Goal: Task Accomplishment & Management: Use online tool/utility

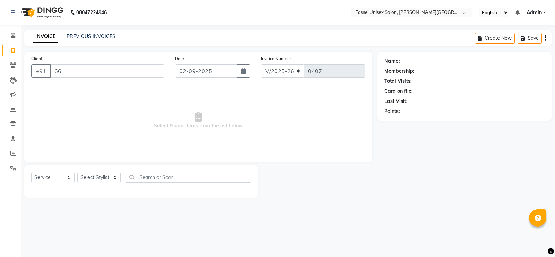
select select "7177"
select select "service"
type input "6"
type input "9893079378"
click at [144, 72] on span "Add Client" at bounding box center [146, 71] width 27 height 7
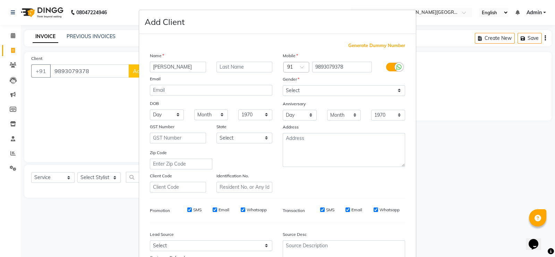
type input "[PERSON_NAME]"
click at [303, 92] on select "Select [DEMOGRAPHIC_DATA] [DEMOGRAPHIC_DATA] Other Prefer Not To Say" at bounding box center [344, 90] width 122 height 11
select select "[DEMOGRAPHIC_DATA]"
click at [283, 86] on select "Select [DEMOGRAPHIC_DATA] [DEMOGRAPHIC_DATA] Other Prefer Not To Say" at bounding box center [344, 90] width 122 height 11
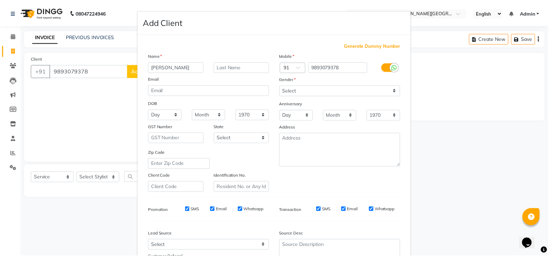
scroll to position [67, 0]
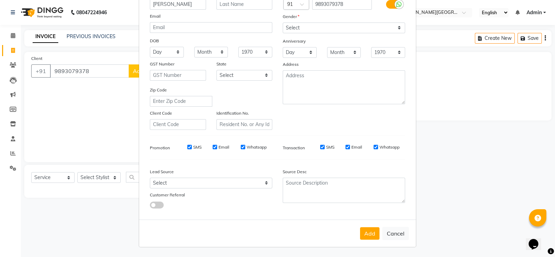
click at [367, 238] on button "Add" at bounding box center [369, 233] width 19 height 12
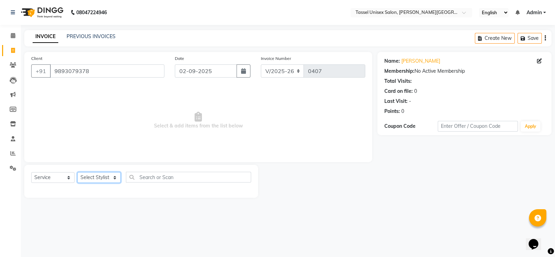
click at [100, 179] on select "Select Stylist Ankit [PERSON_NAME] ANKUR SIR [PERSON_NAME] [PERSON_NAME] MAM [P…" at bounding box center [98, 177] width 43 height 11
select select "60207"
click at [77, 173] on select "Select Stylist Ankit [PERSON_NAME] ANKUR SIR [PERSON_NAME] [PERSON_NAME] MAM [P…" at bounding box center [98, 177] width 43 height 11
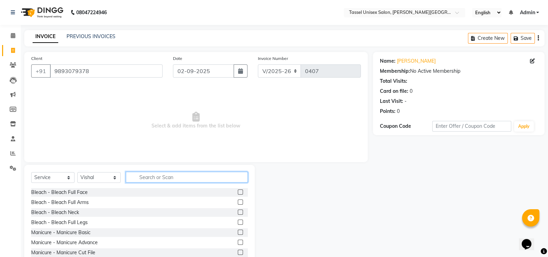
click at [154, 177] on input "text" at bounding box center [187, 177] width 122 height 11
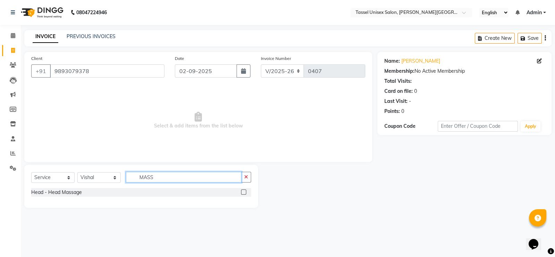
type input "MASS"
click at [243, 194] on label at bounding box center [243, 192] width 5 height 5
click at [243, 194] on input "checkbox" at bounding box center [243, 192] width 5 height 5
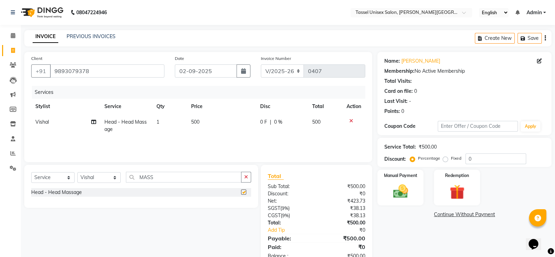
checkbox input "false"
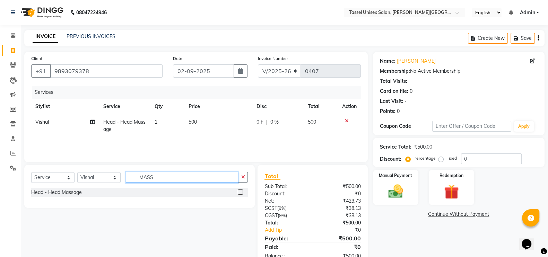
click at [177, 181] on input "MASS" at bounding box center [182, 177] width 112 height 11
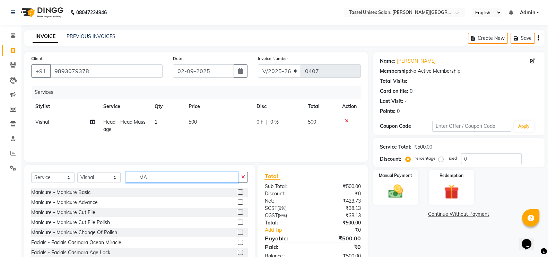
type input "M"
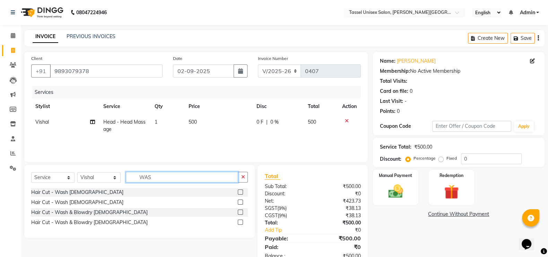
type input "WAS"
click at [240, 203] on label at bounding box center [240, 202] width 5 height 5
click at [240, 203] on input "checkbox" at bounding box center [240, 202] width 5 height 5
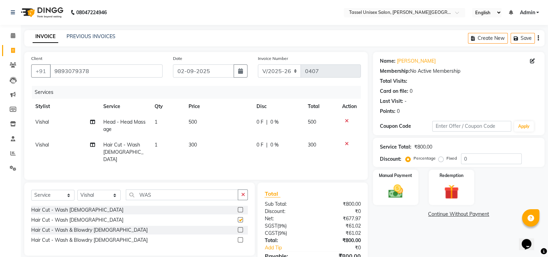
checkbox input "false"
click at [192, 145] on span "300" at bounding box center [193, 145] width 8 height 6
select select "60207"
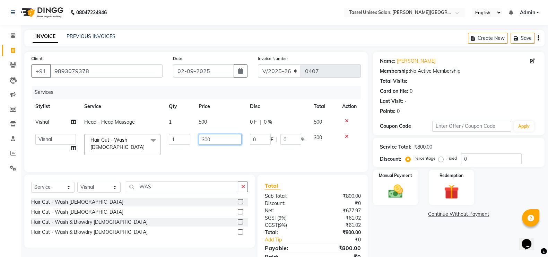
click at [205, 140] on input "300" at bounding box center [220, 139] width 43 height 11
type input "200"
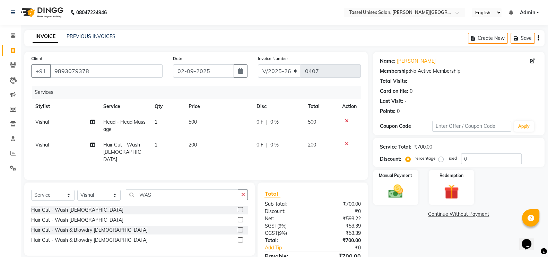
click at [423, 235] on div "Name: [PERSON_NAME] Membership: No Active Membership Total Visits: Card on file…" at bounding box center [461, 168] width 177 height 233
click at [402, 200] on img at bounding box center [396, 191] width 24 height 17
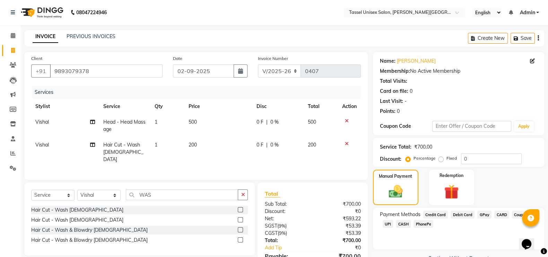
click at [388, 222] on span "UPI" at bounding box center [388, 224] width 11 height 8
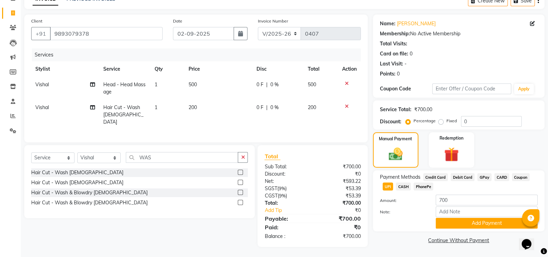
click at [497, 221] on button "Add Payment" at bounding box center [487, 223] width 102 height 11
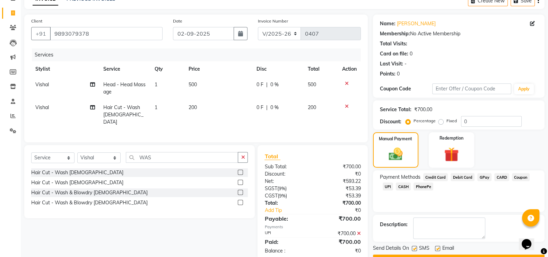
scroll to position [56, 0]
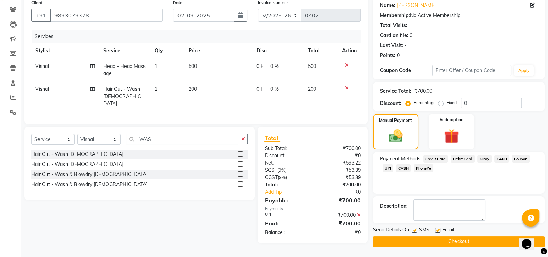
click at [493, 242] on button "Checkout" at bounding box center [459, 241] width 172 height 11
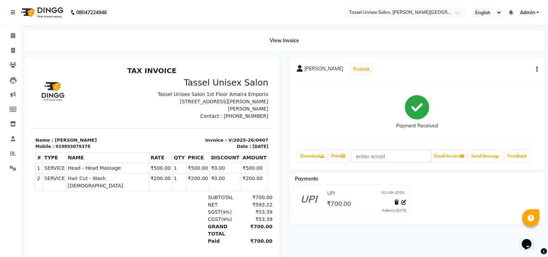
scroll to position [20, 0]
